Goal: Task Accomplishment & Management: Use online tool/utility

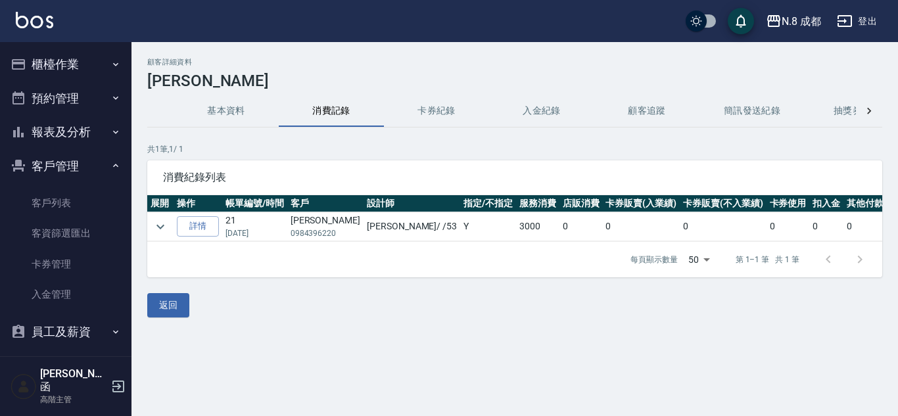
click at [57, 56] on button "櫃檯作業" at bounding box center [65, 64] width 121 height 34
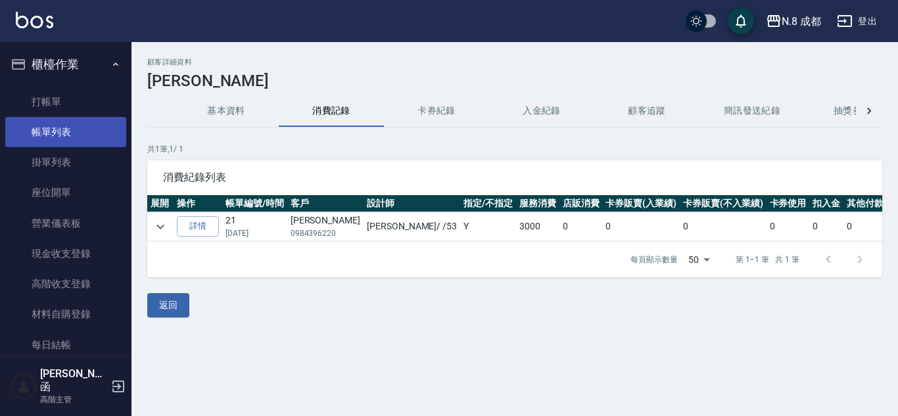
click at [85, 128] on link "帳單列表" at bounding box center [65, 132] width 121 height 30
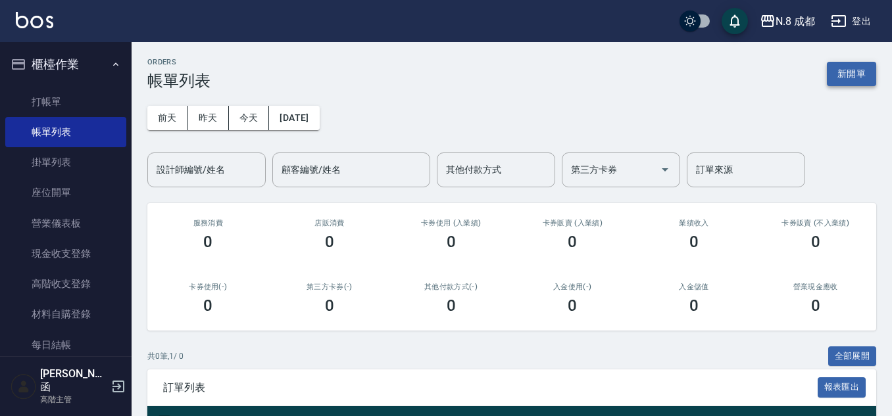
click at [864, 82] on button "新開單" at bounding box center [851, 74] width 49 height 24
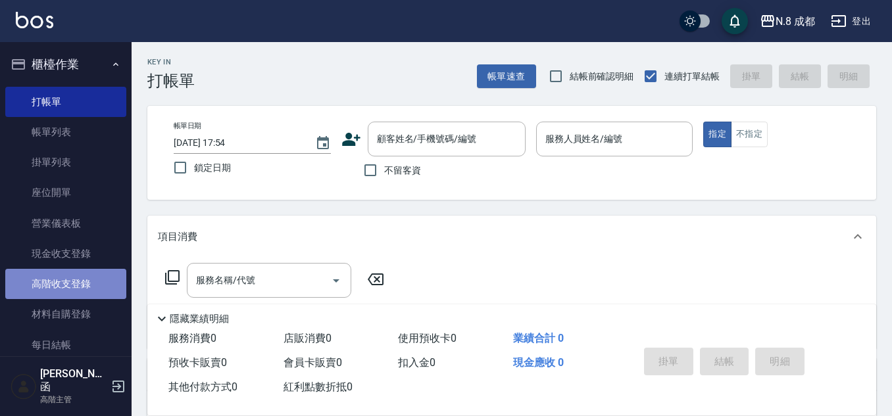
click at [78, 278] on link "高階收支登錄" at bounding box center [65, 284] width 121 height 30
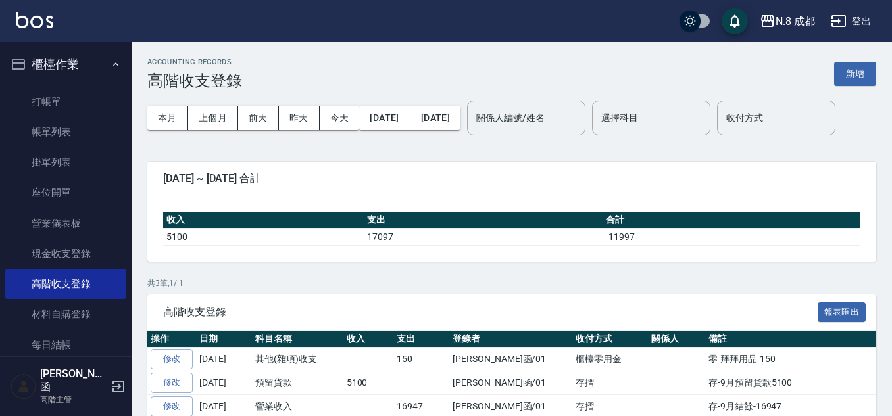
click at [829, 78] on div "ACCOUNTING RECORDS 高階收支登錄 新增" at bounding box center [511, 74] width 729 height 32
click at [839, 78] on div "ACCOUNTING RECORDS 高階收支登錄 新增" at bounding box center [511, 74] width 729 height 32
click at [839, 77] on button "新增" at bounding box center [855, 74] width 42 height 24
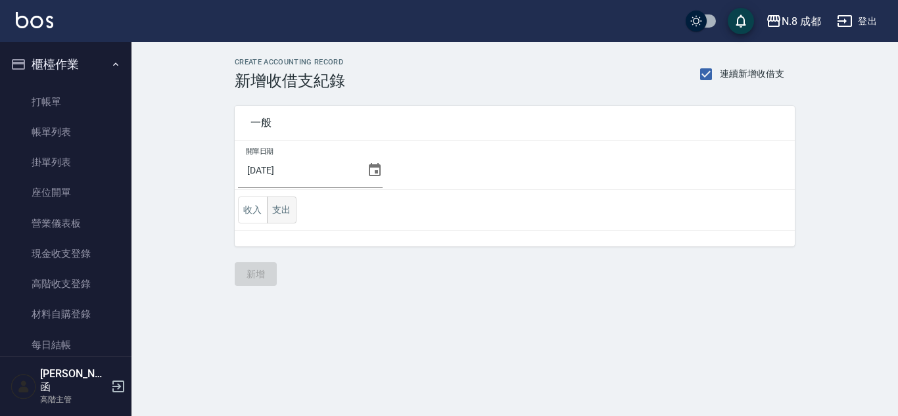
click at [277, 207] on button "支出" at bounding box center [282, 210] width 30 height 27
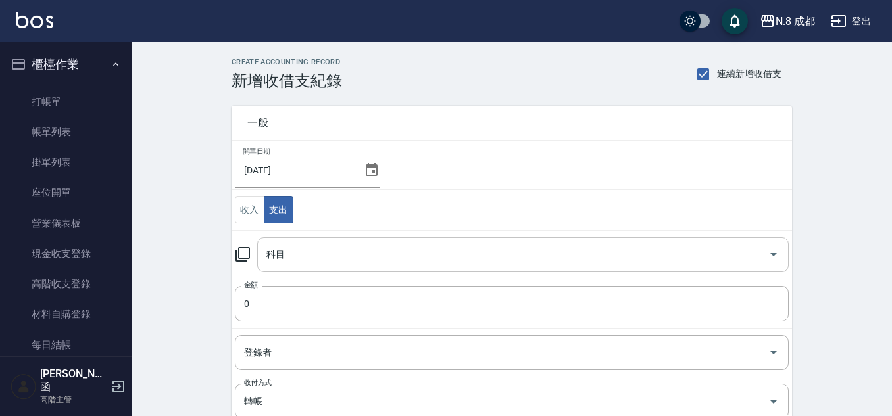
click at [328, 245] on input "科目" at bounding box center [513, 254] width 500 height 23
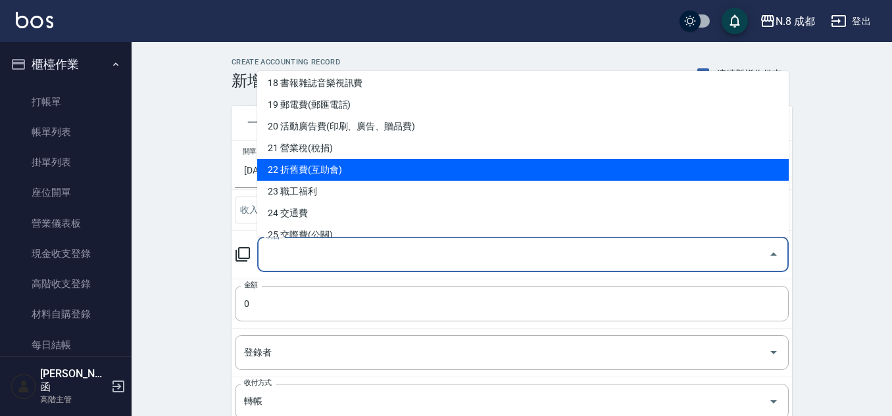
scroll to position [526, 0]
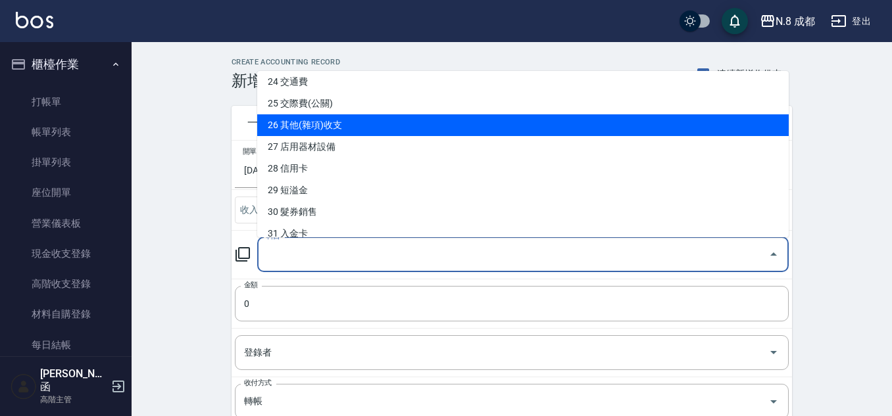
click at [362, 128] on li "26 其他(雜項)收支" at bounding box center [522, 125] width 531 height 22
type input "26 其他(雜項)收支"
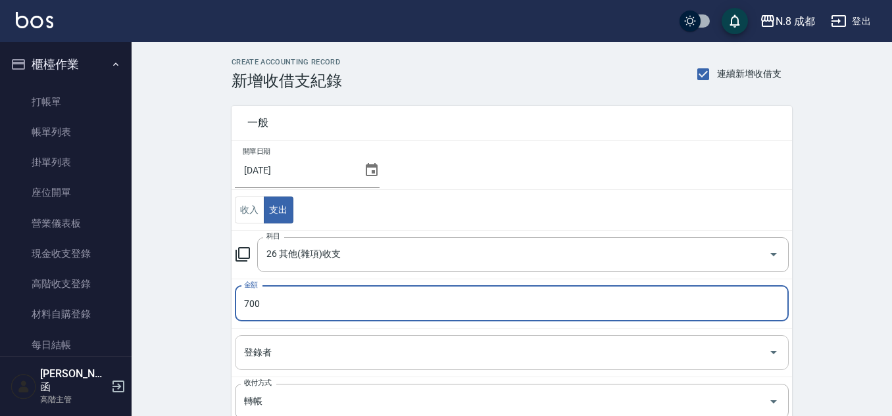
type input "700"
click at [305, 349] on input "登錄者" at bounding box center [502, 352] width 522 height 23
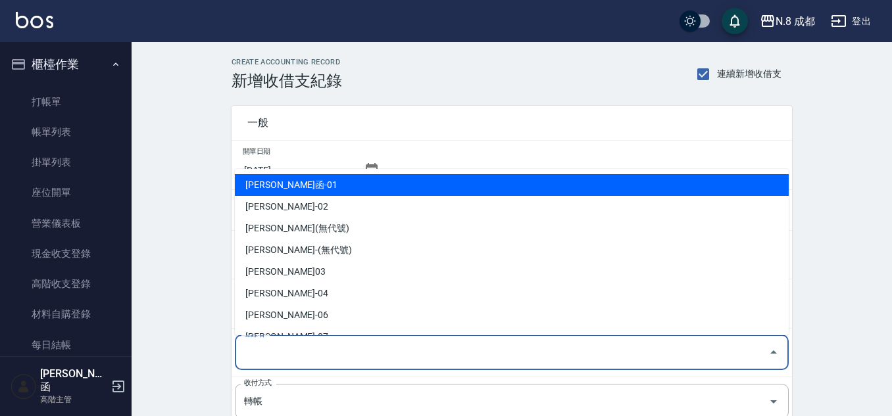
click at [334, 182] on li "詹子函-01" at bounding box center [512, 185] width 554 height 22
type input "詹子函-01"
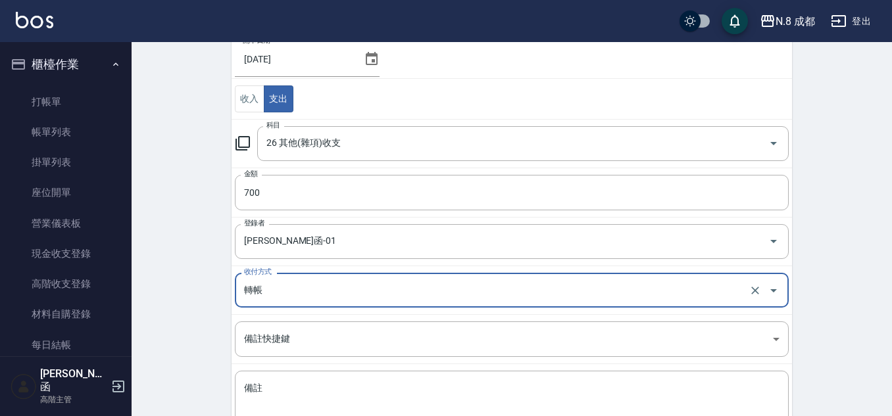
scroll to position [197, 0]
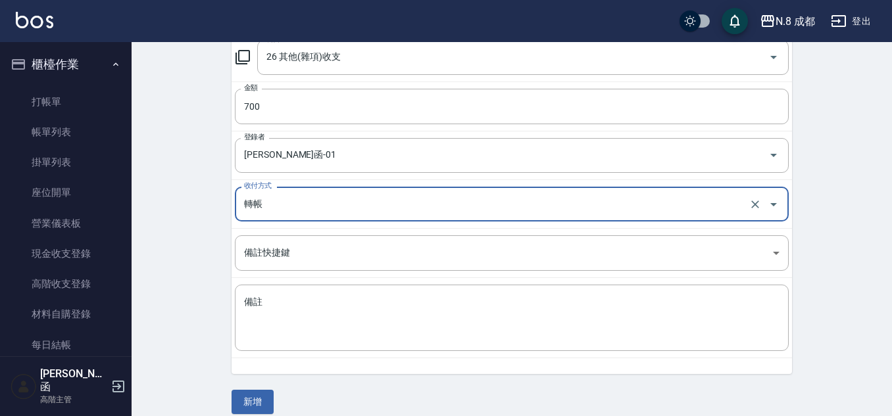
click at [310, 203] on input "轉帳" at bounding box center [493, 204] width 505 height 23
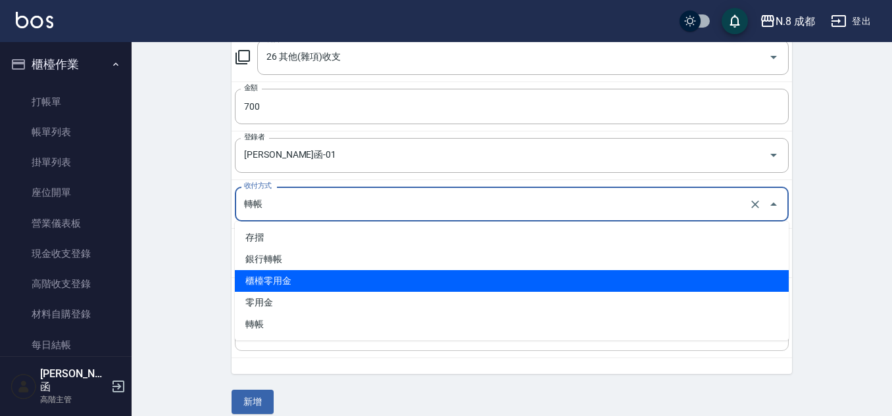
click at [306, 288] on li "櫃檯零用金" at bounding box center [512, 281] width 554 height 22
type input "櫃檯零用金"
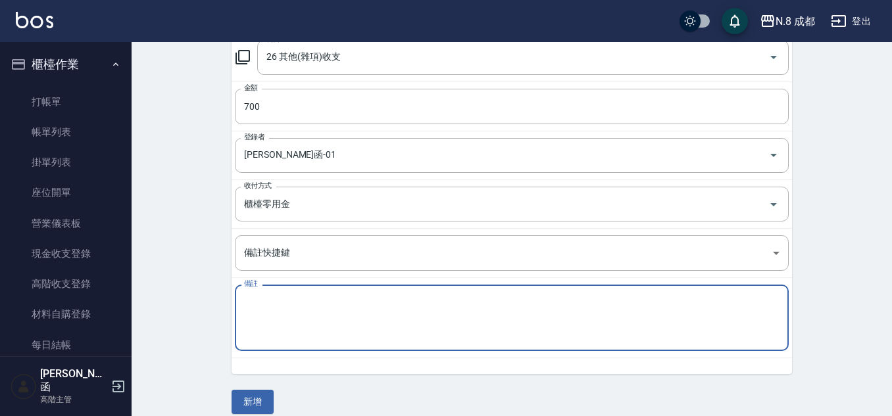
click at [305, 335] on textarea "備註" at bounding box center [511, 318] width 535 height 45
type textarea "ㄗ"
type textarea "零-廁所芳香-700"
click at [258, 405] on button "新增" at bounding box center [253, 402] width 42 height 24
